Goal: Find specific page/section: Find specific page/section

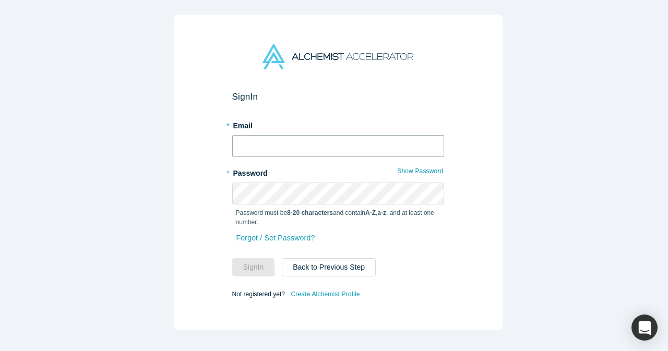
click at [334, 135] on input "text" at bounding box center [338, 146] width 212 height 22
type input "[EMAIL_ADDRESS][DOMAIN_NAME]"
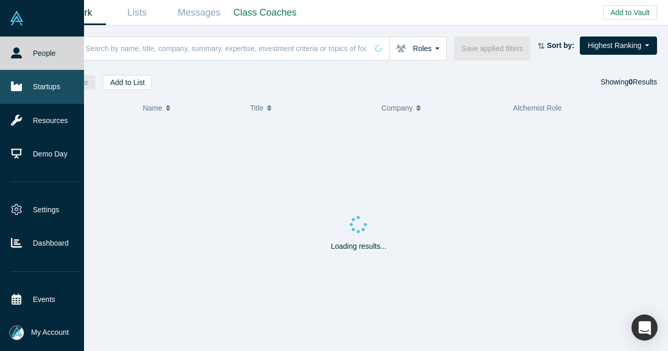
click at [12, 90] on icon at bounding box center [16, 86] width 11 height 9
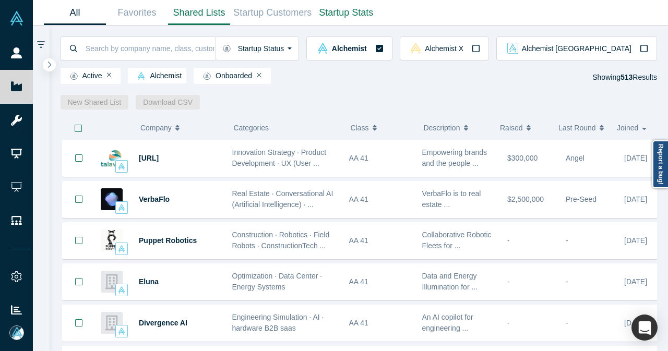
click at [215, 14] on link "Shared Lists" at bounding box center [199, 13] width 62 height 25
